Goal: Use online tool/utility: Utilize a website feature to perform a specific function

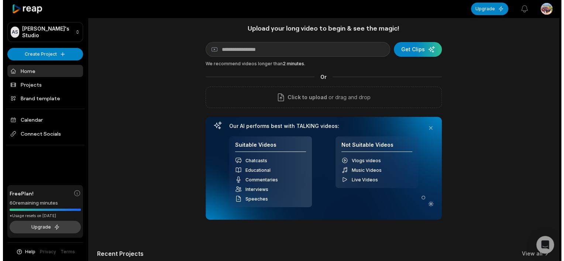
scroll to position [12, 0]
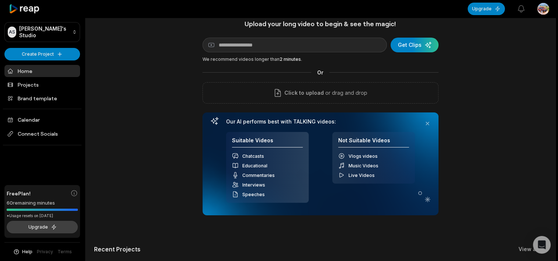
click at [60, 225] on button "Upgrade" at bounding box center [42, 227] width 71 height 13
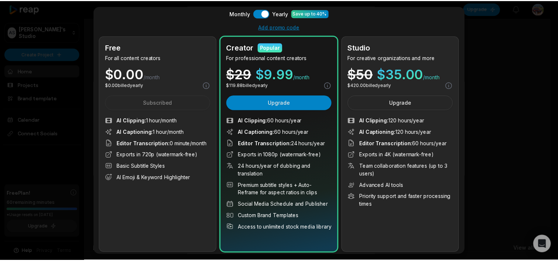
scroll to position [21, 0]
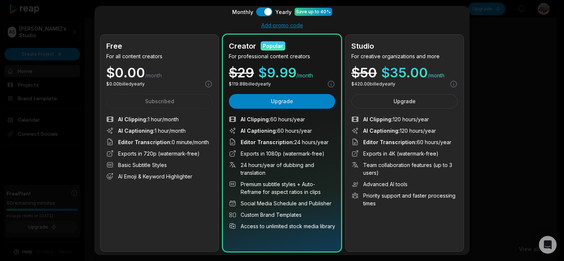
click at [72, 174] on div at bounding box center [282, 130] width 564 height 261
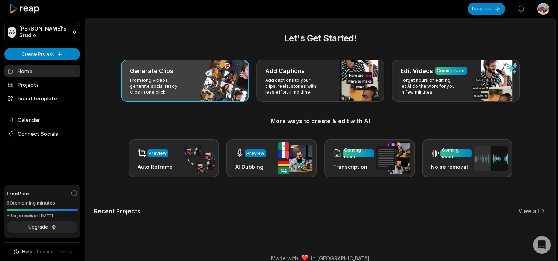
click at [147, 69] on h3 "Generate Clips" at bounding box center [152, 70] width 44 height 9
